Goal: Check status

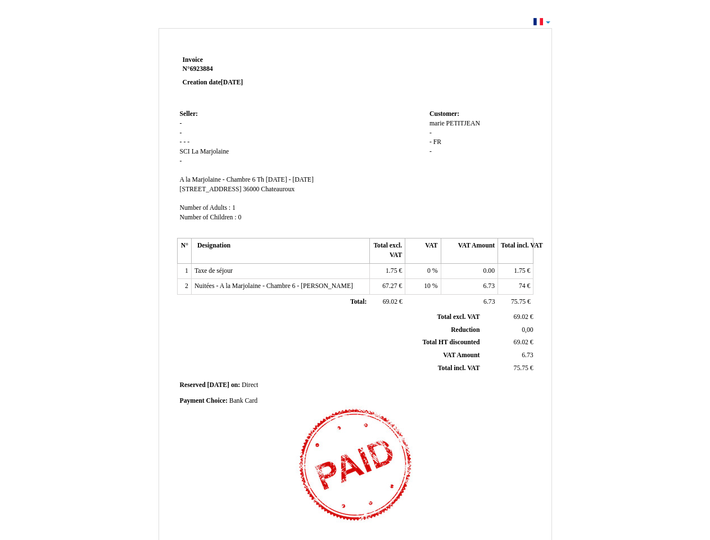
click at [193, 60] on span "Invoice" at bounding box center [193, 59] width 20 height 7
click at [203, 69] on span "6923884" at bounding box center [201, 68] width 23 height 7
click at [189, 114] on span "Seller:" at bounding box center [189, 113] width 18 height 7
click at [186, 151] on span "SCI" at bounding box center [185, 151] width 10 height 7
click at [210, 151] on span "La Marjolaine" at bounding box center [211, 151] width 38 height 7
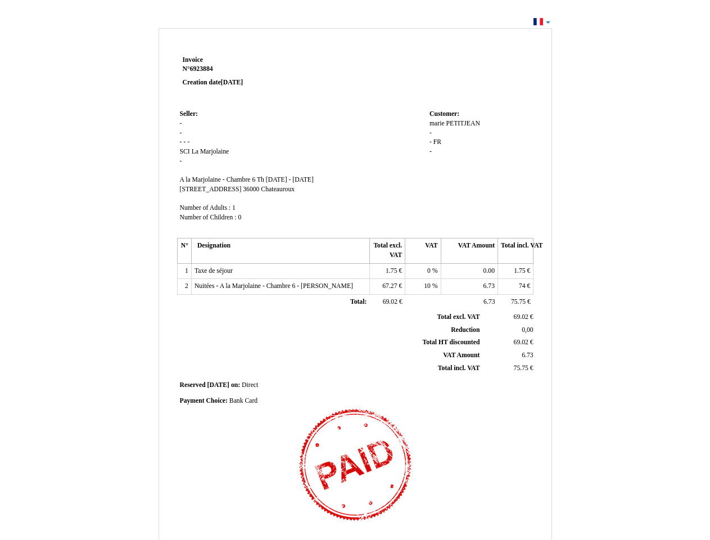
click at [219, 179] on span "A la Marjolaine - Chambre 6" at bounding box center [218, 179] width 76 height 7
click at [312, 179] on span "Th [DATE] - [DATE]" at bounding box center [285, 179] width 57 height 7
click at [208, 189] on span "[STREET_ADDRESS]" at bounding box center [211, 189] width 62 height 7
click at [245, 189] on span "36000" at bounding box center [251, 189] width 16 height 7
click at [271, 189] on span "Chateauroux" at bounding box center [278, 189] width 34 height 7
